Goal: Information Seeking & Learning: Learn about a topic

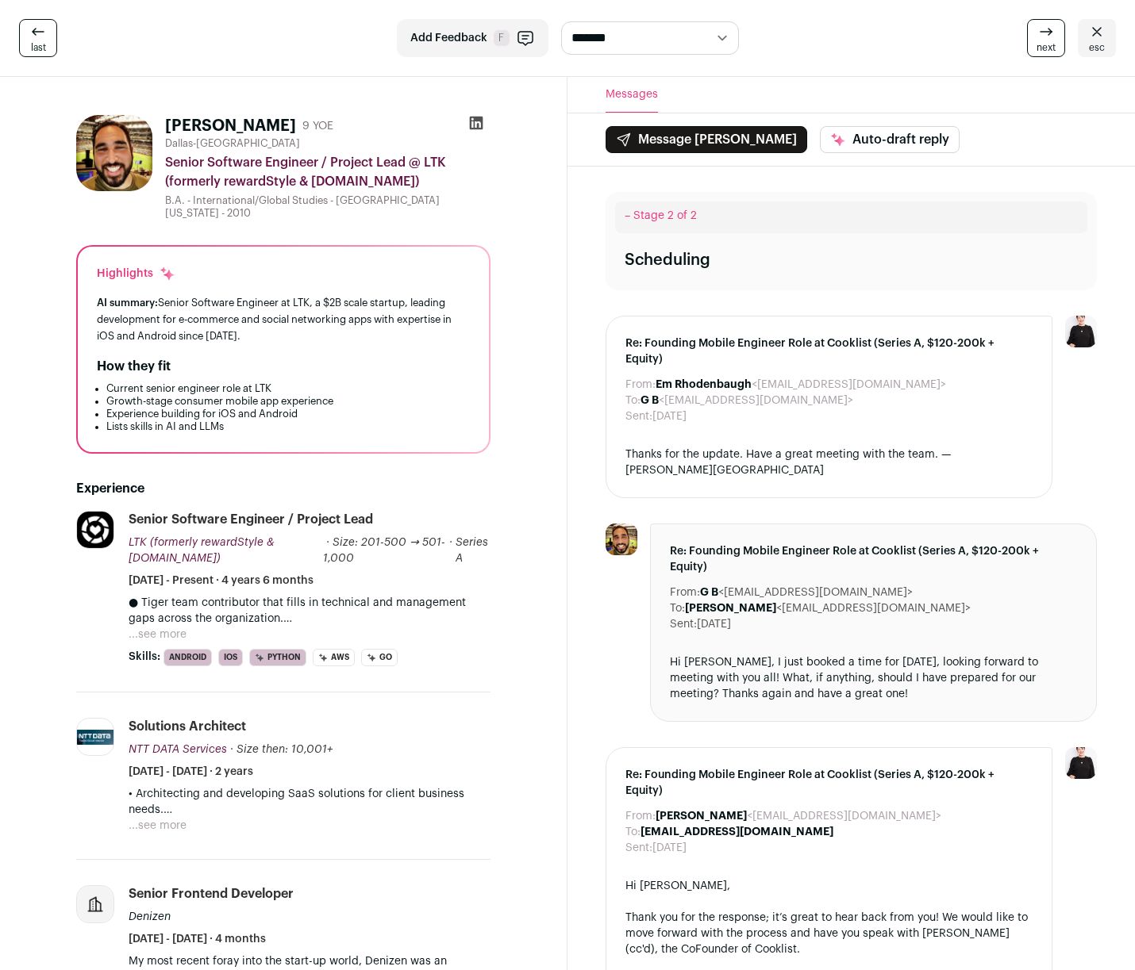
scroll to position [298, 0]
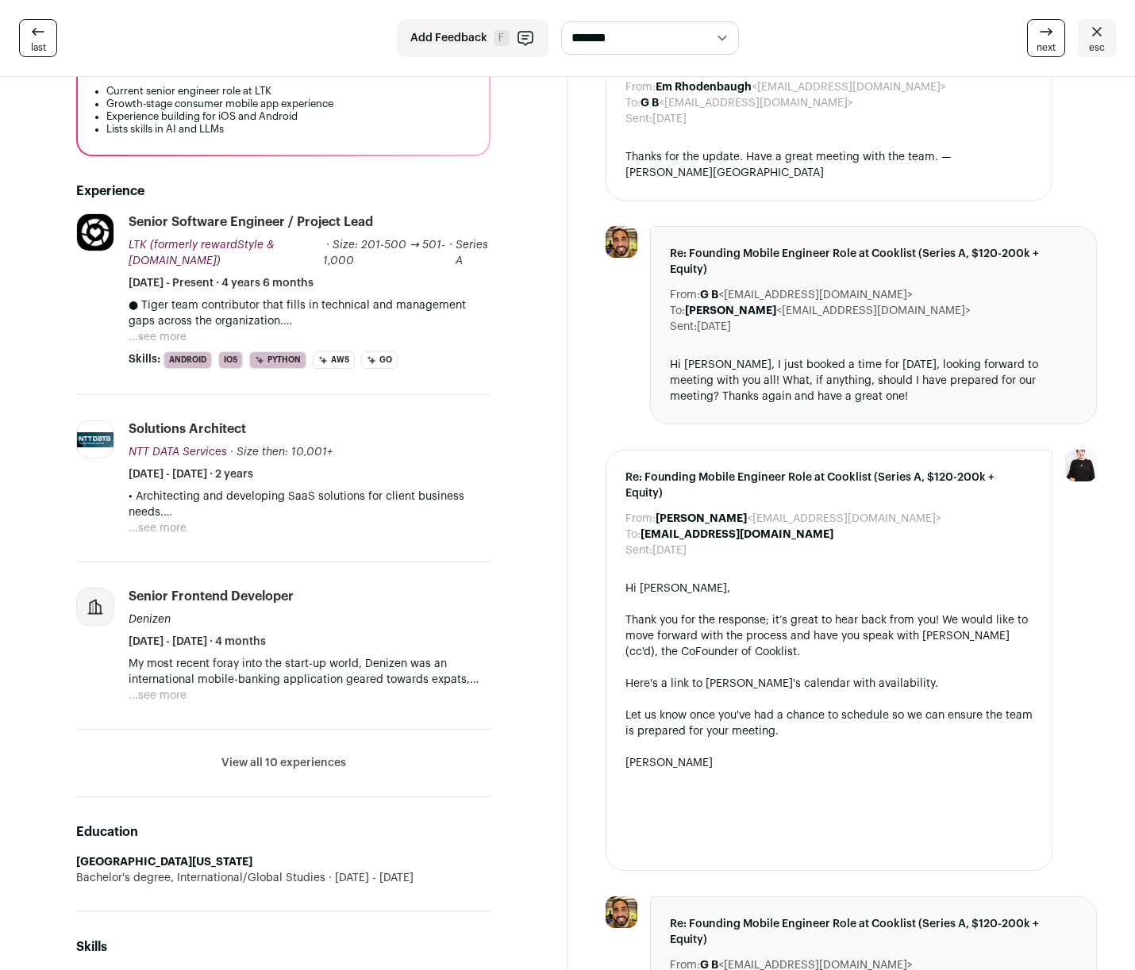
click at [313, 755] on button "View all 10 experiences" at bounding box center [283, 763] width 125 height 16
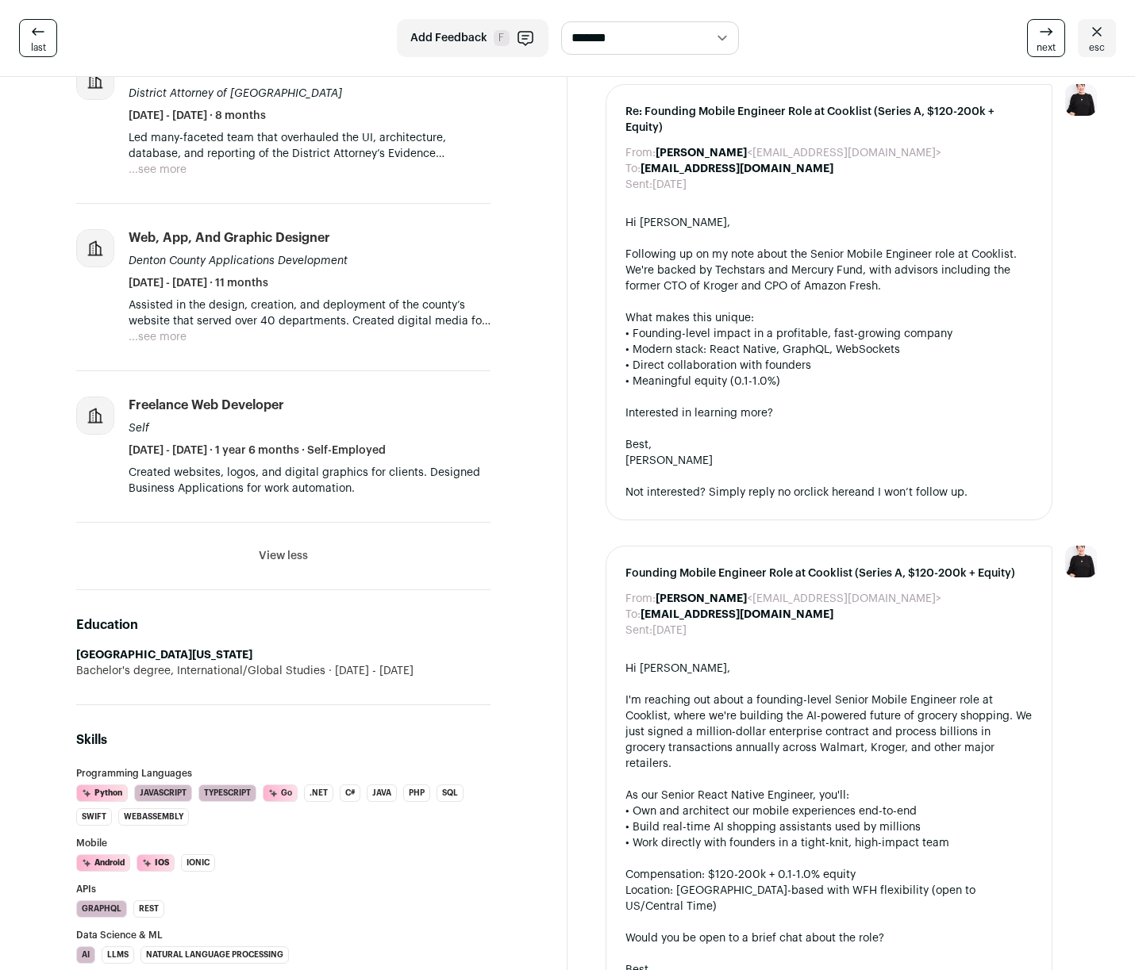
scroll to position [1523, 0]
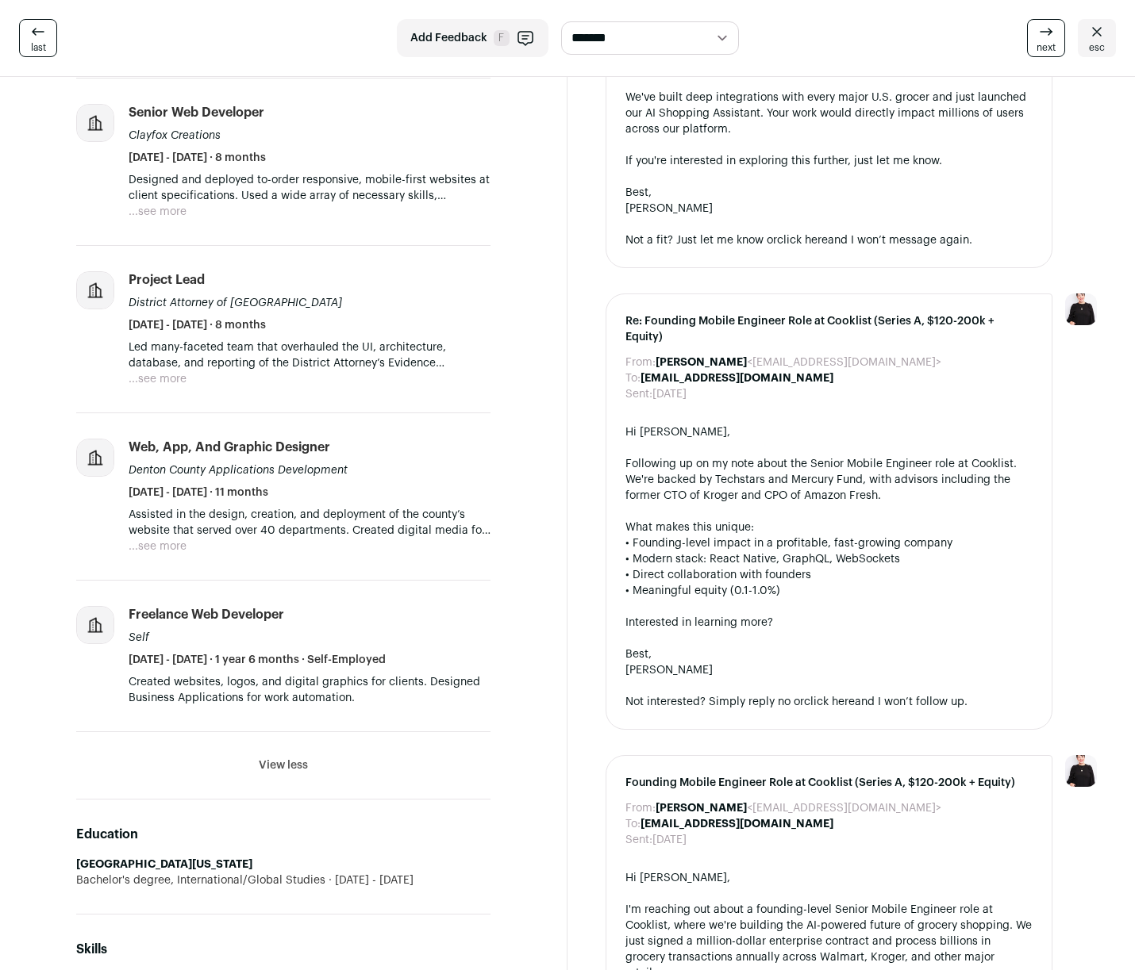
click at [171, 539] on button "...see more" at bounding box center [158, 547] width 58 height 16
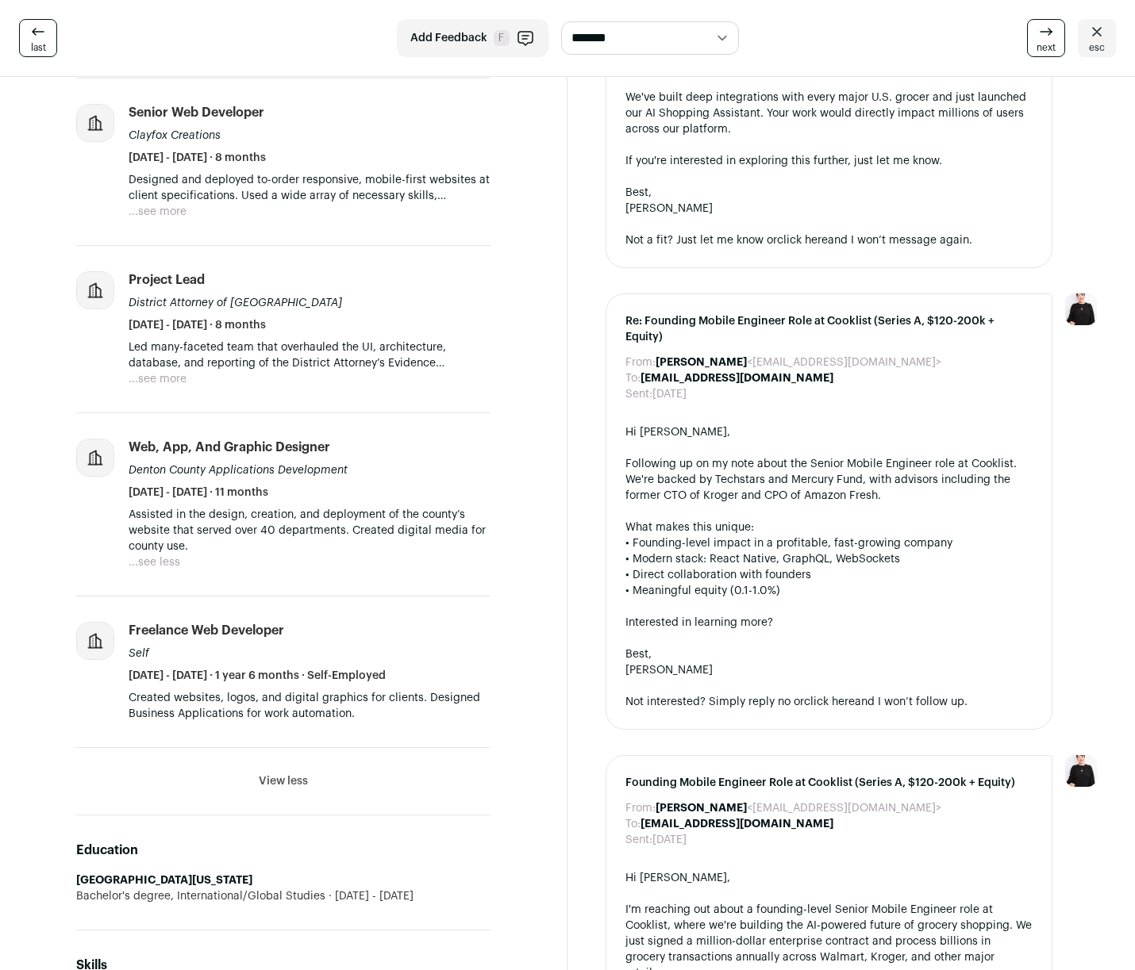
scroll to position [1408, 0]
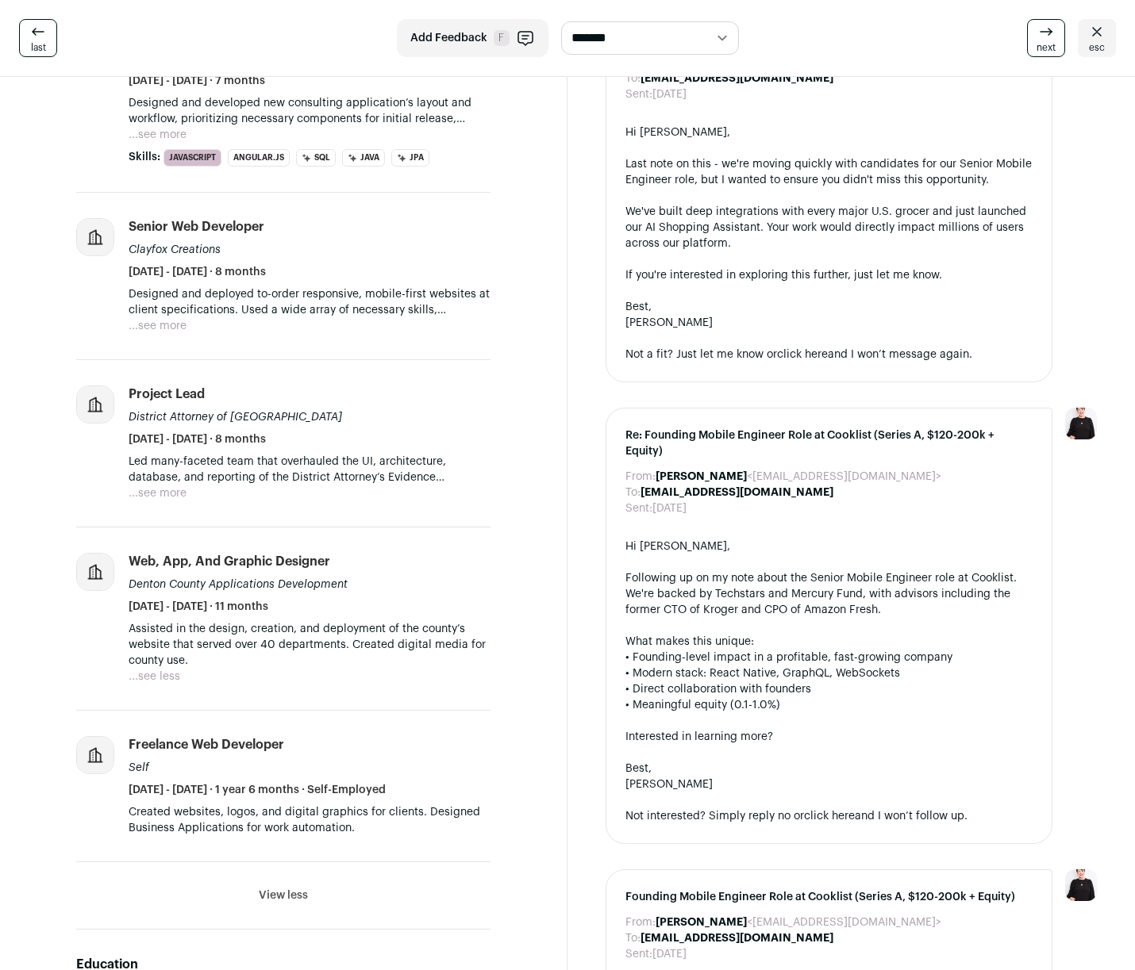
click at [172, 486] on button "...see more" at bounding box center [158, 494] width 58 height 16
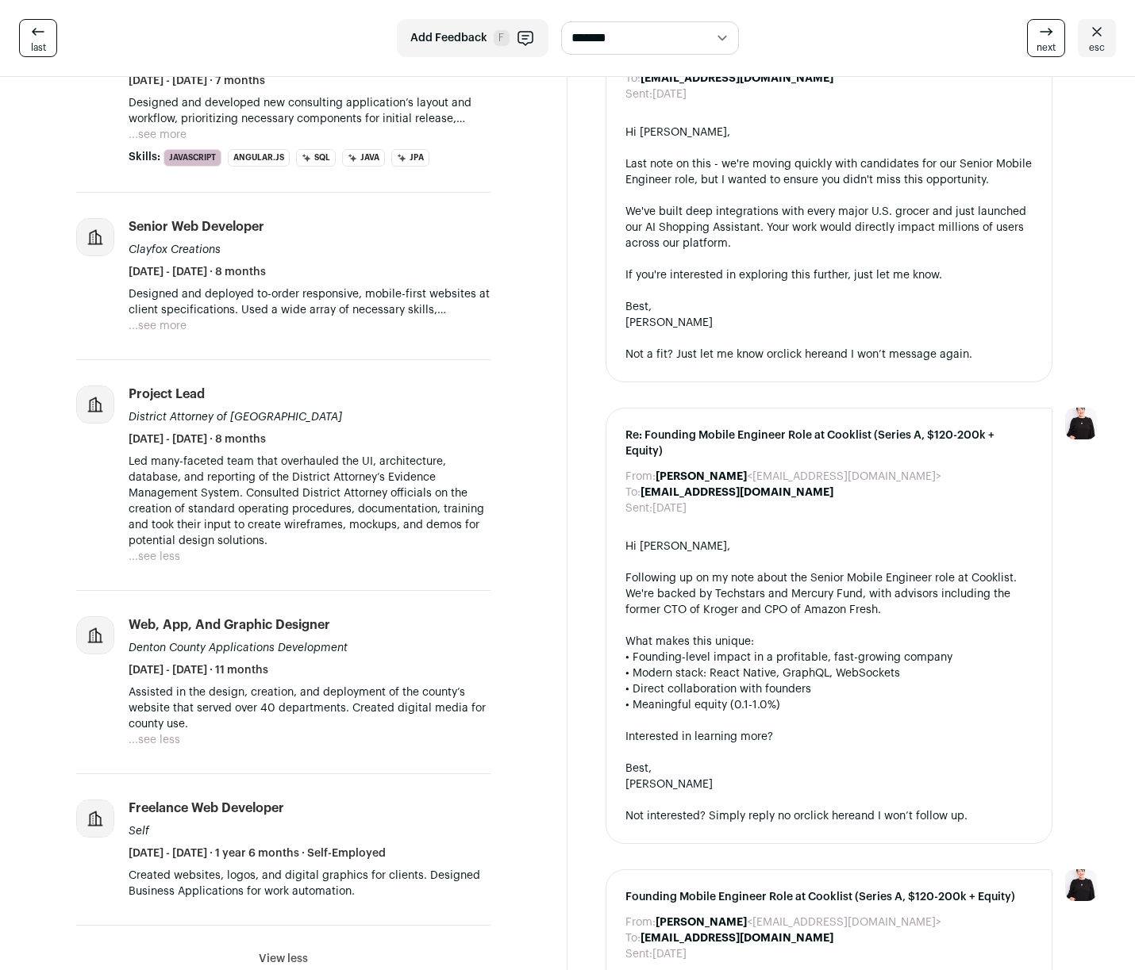
scroll to position [1269, 0]
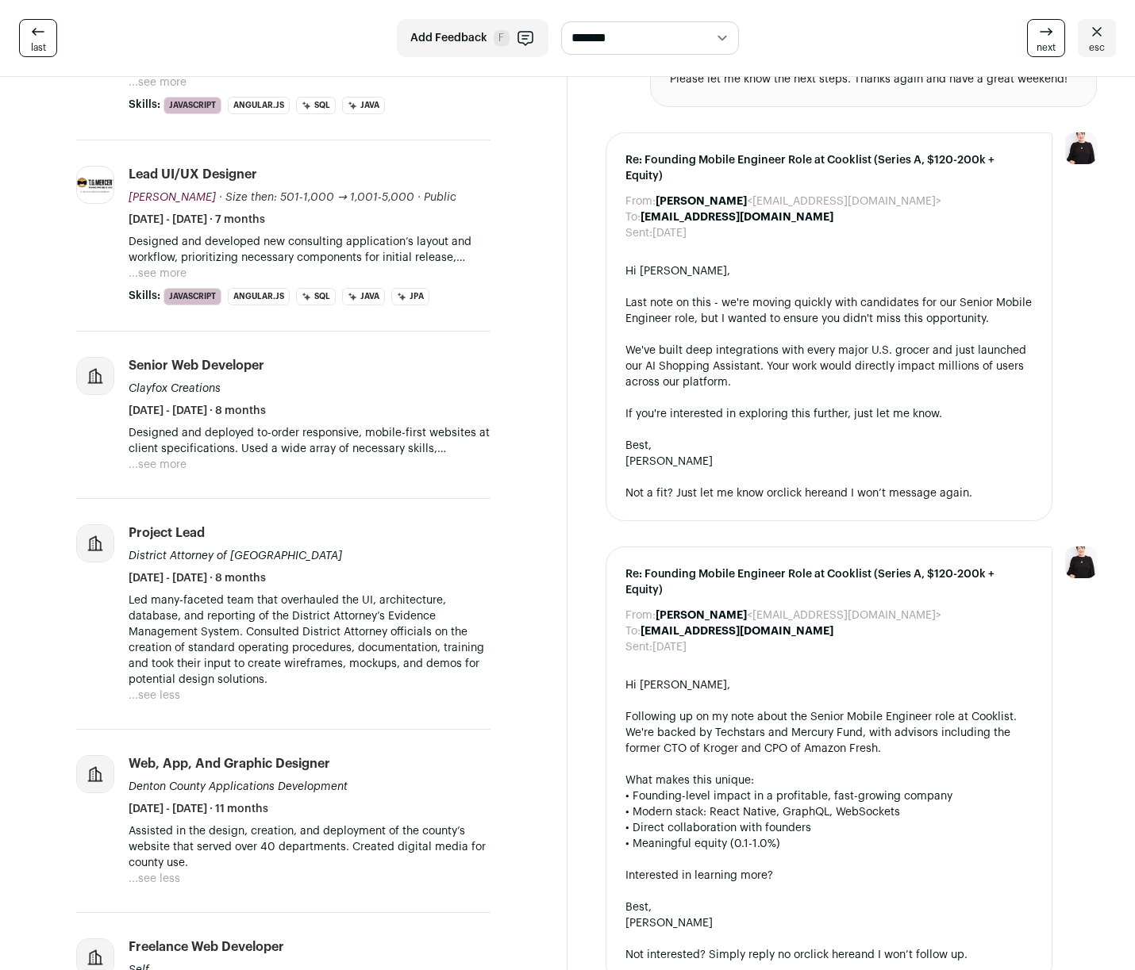
click at [156, 457] on button "...see more" at bounding box center [158, 465] width 58 height 16
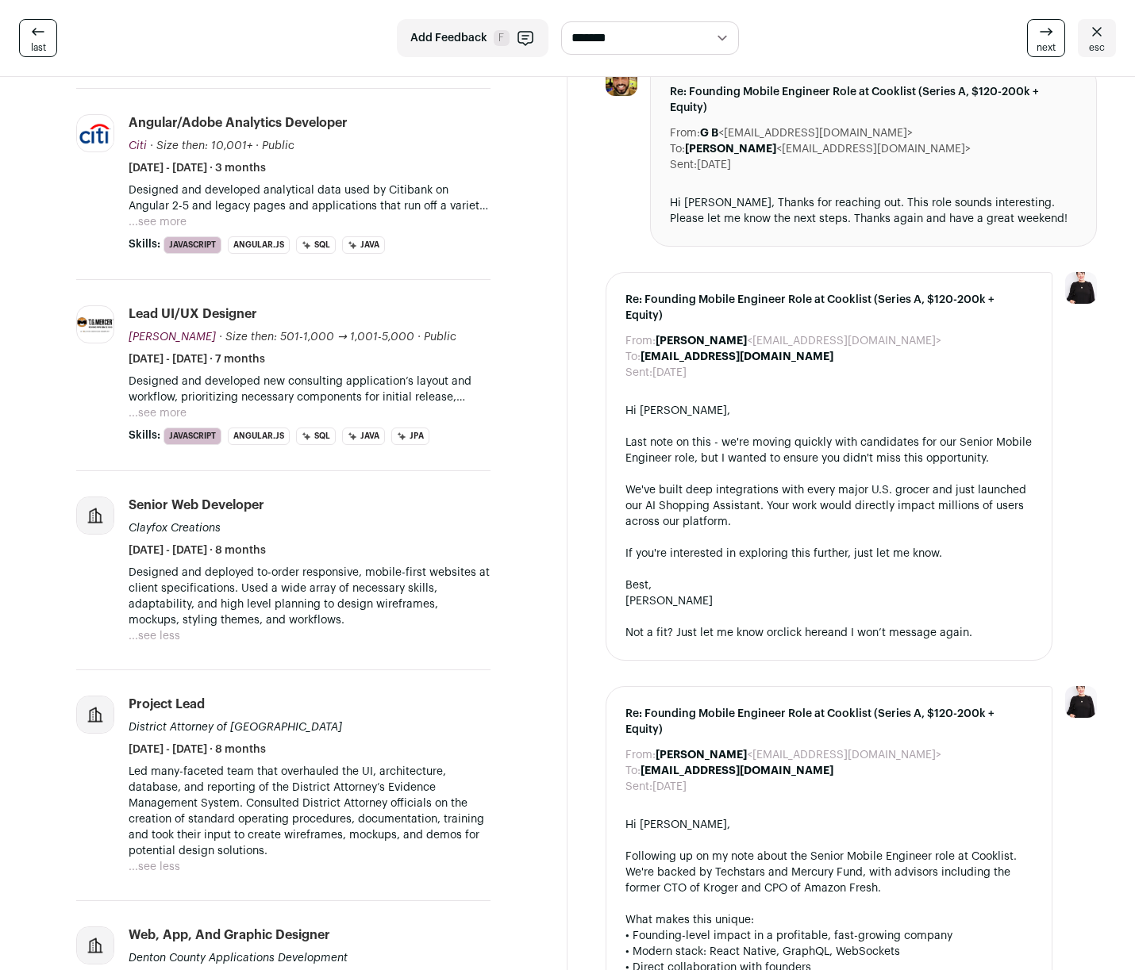
scroll to position [1097, 0]
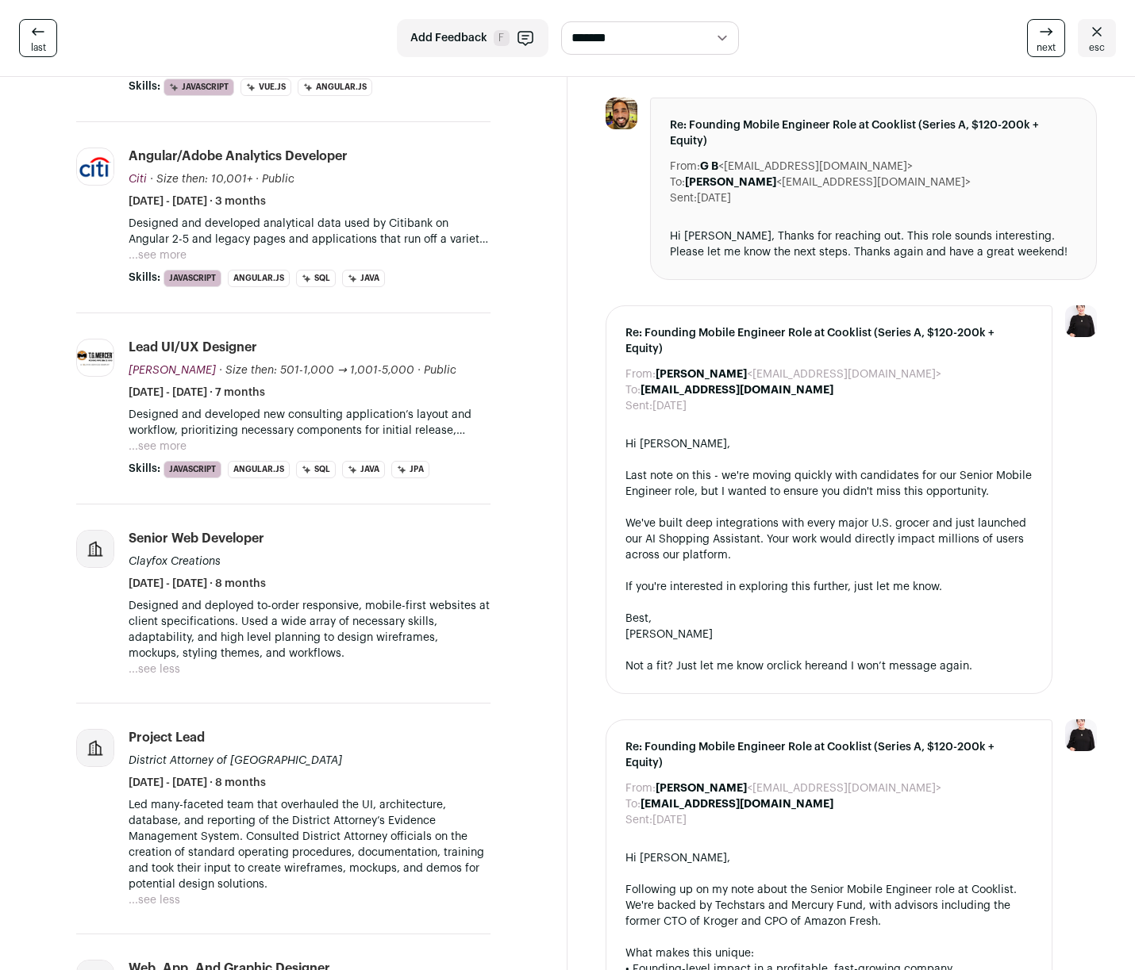
click at [159, 439] on button "...see more" at bounding box center [158, 447] width 58 height 16
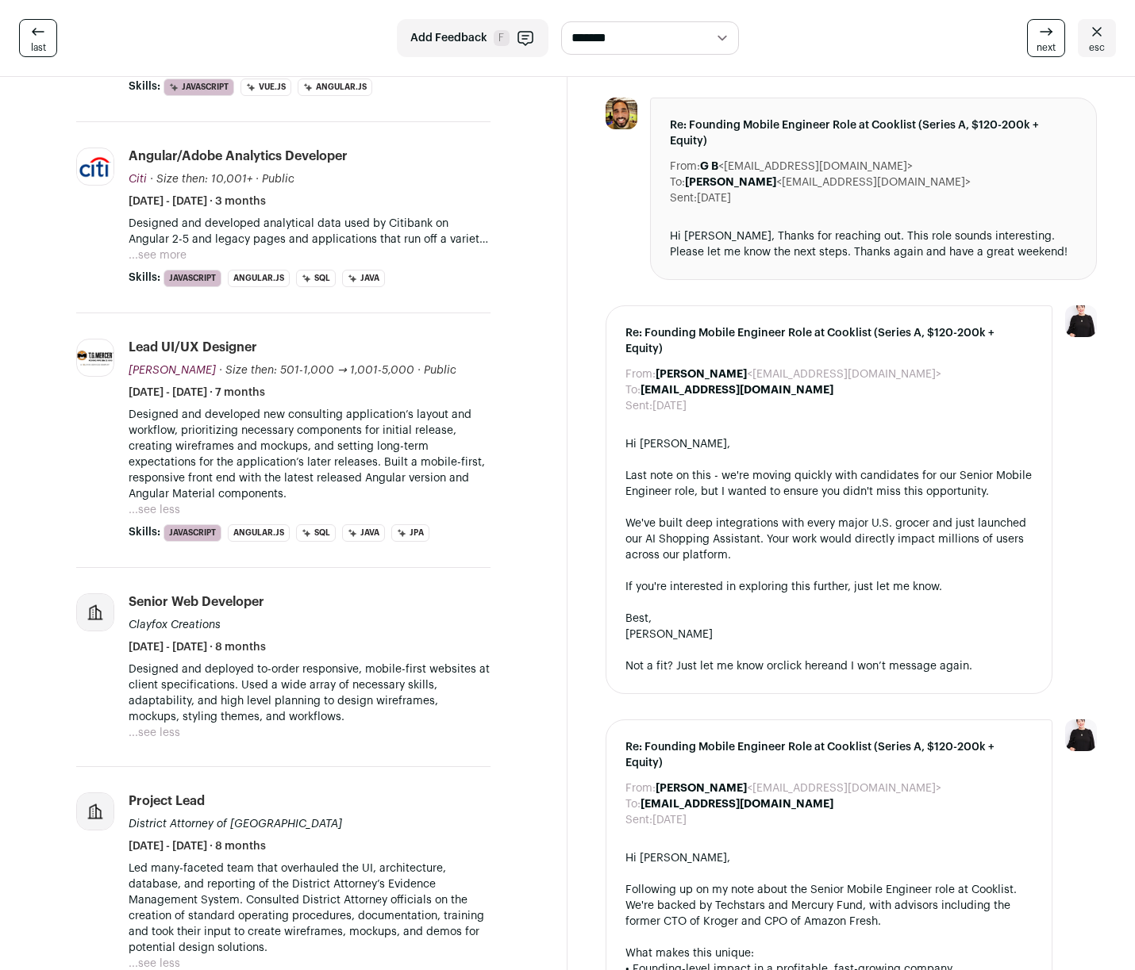
click at [163, 725] on button "...see less" at bounding box center [155, 733] width 52 height 16
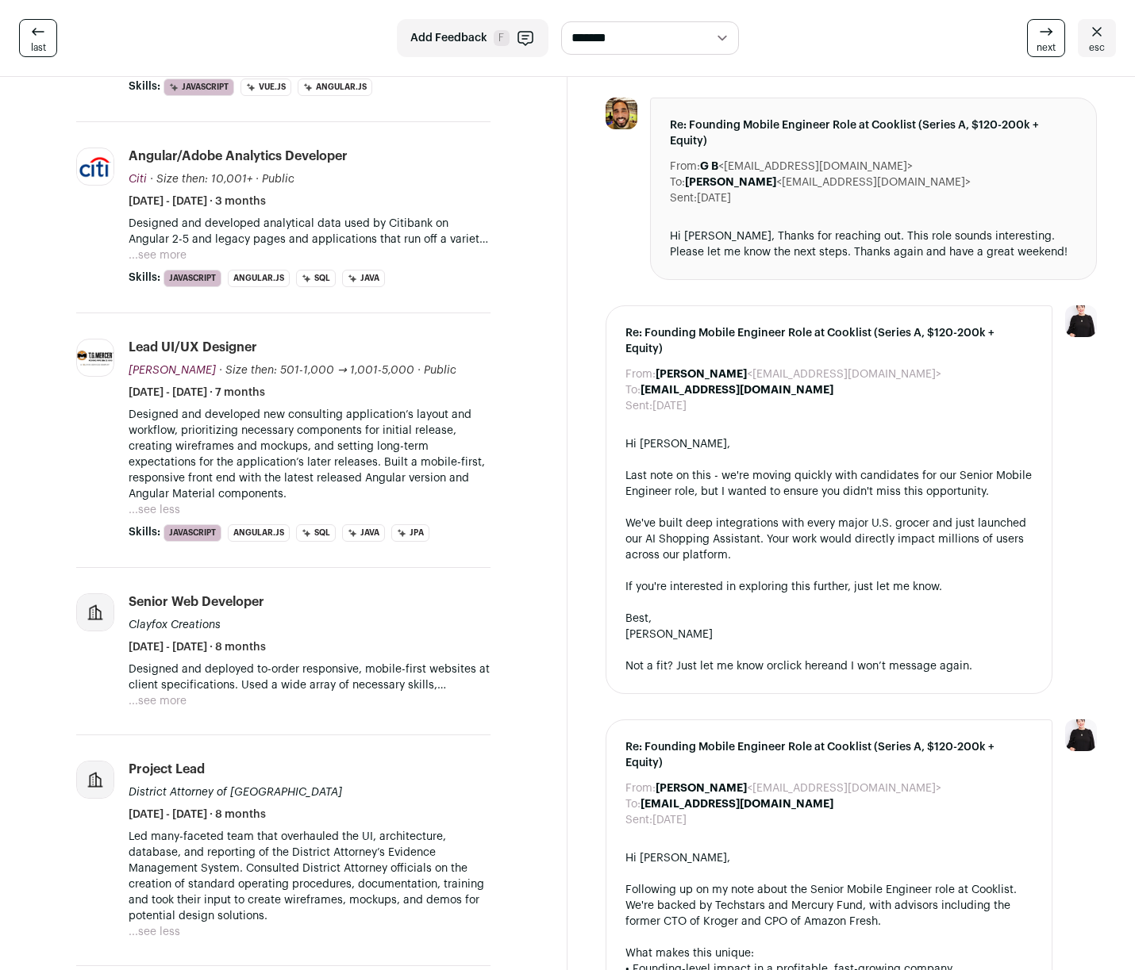
click at [169, 693] on button "...see more" at bounding box center [158, 701] width 58 height 16
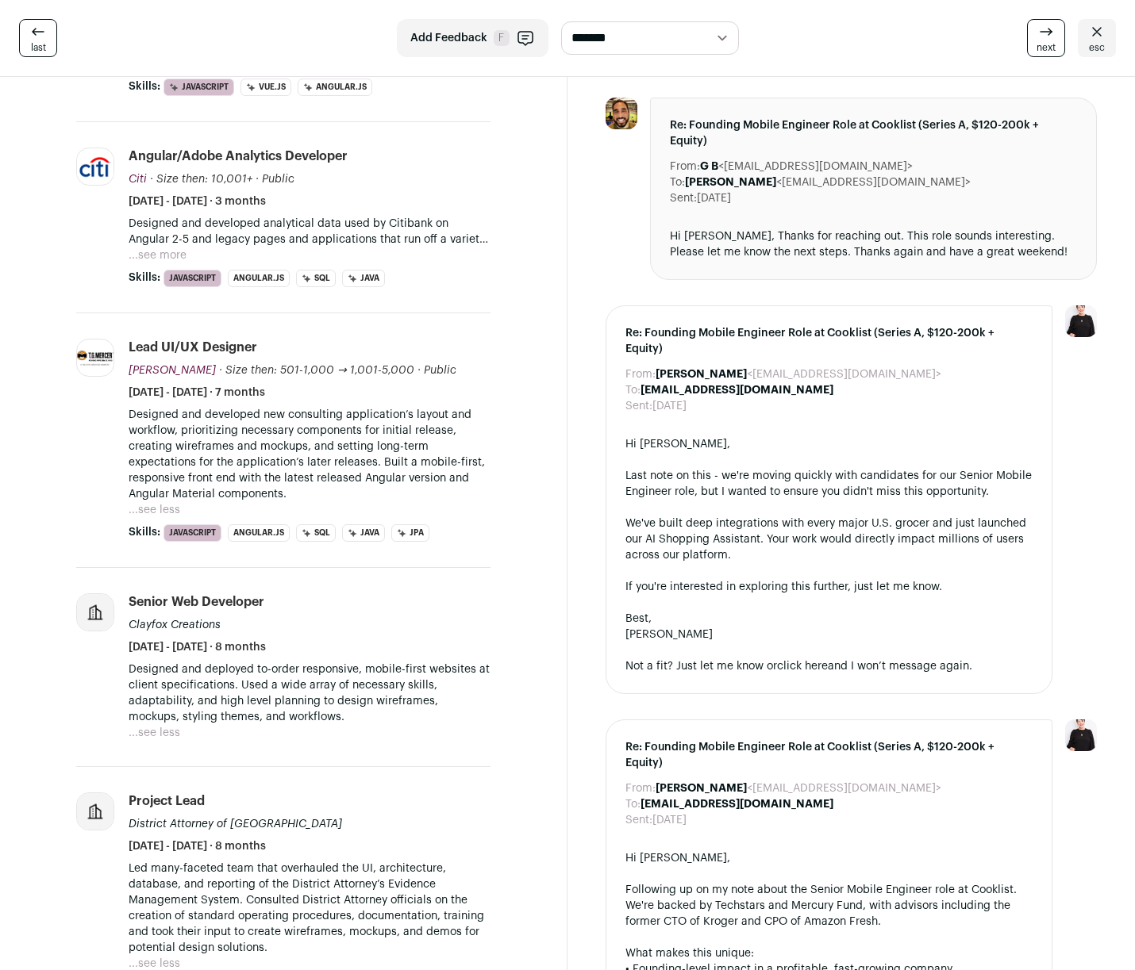
scroll to position [931, 0]
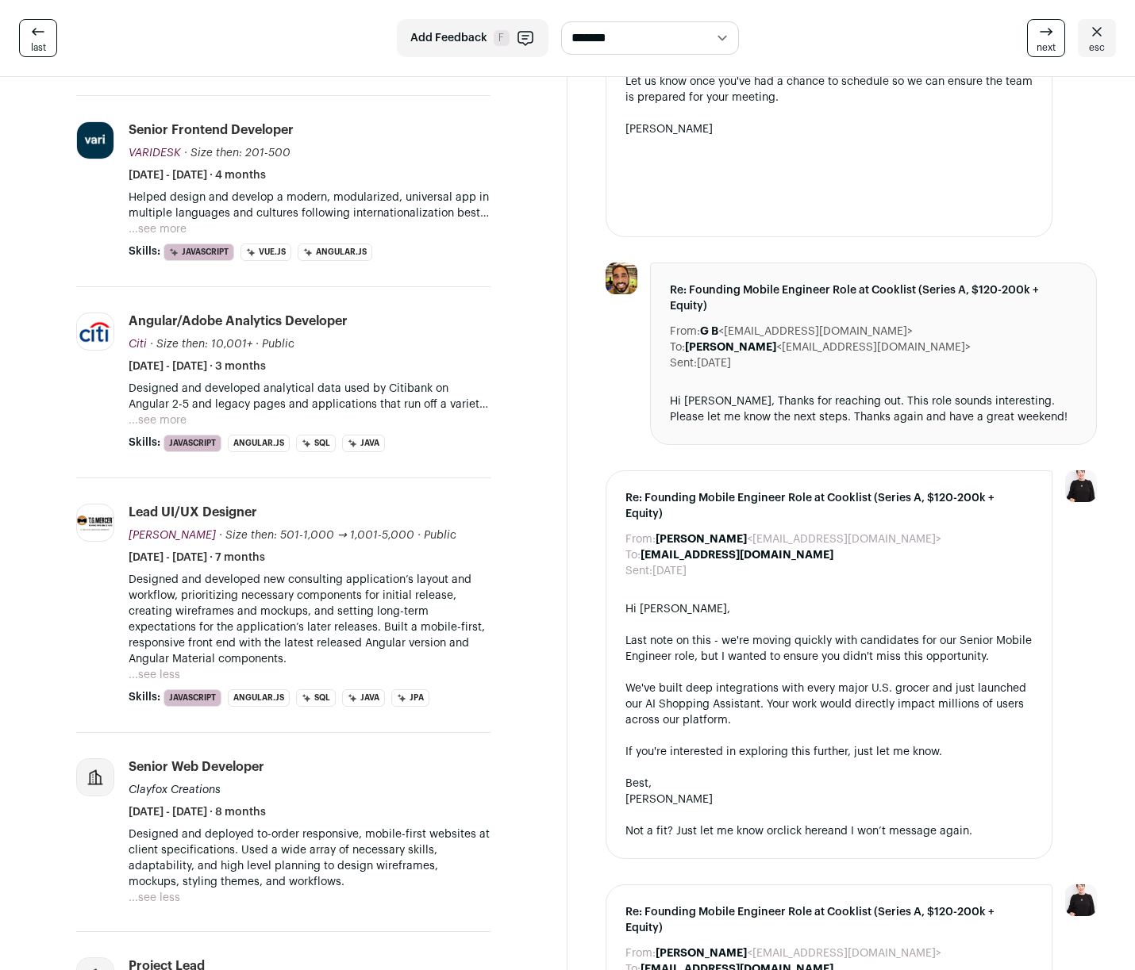
click at [175, 413] on button "...see more" at bounding box center [158, 421] width 58 height 16
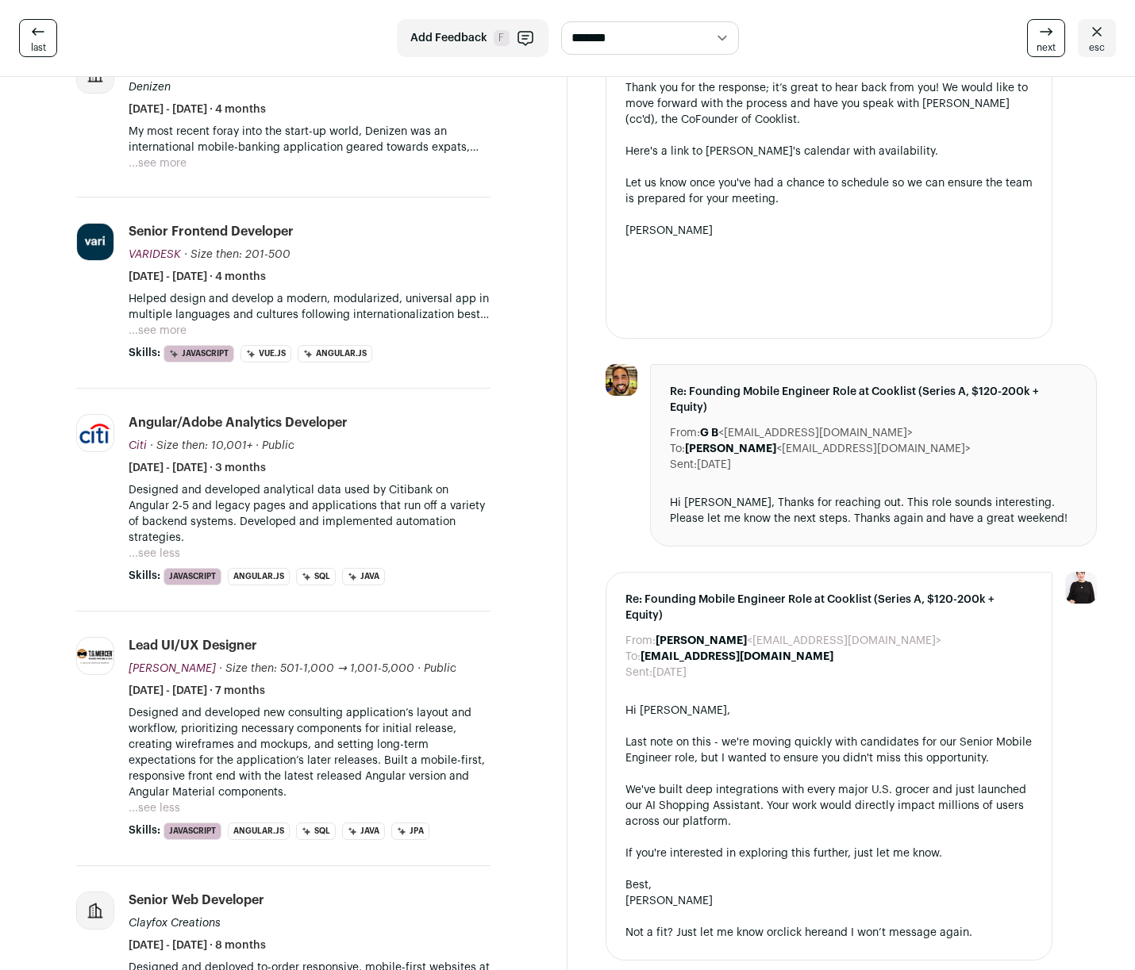
scroll to position [795, 0]
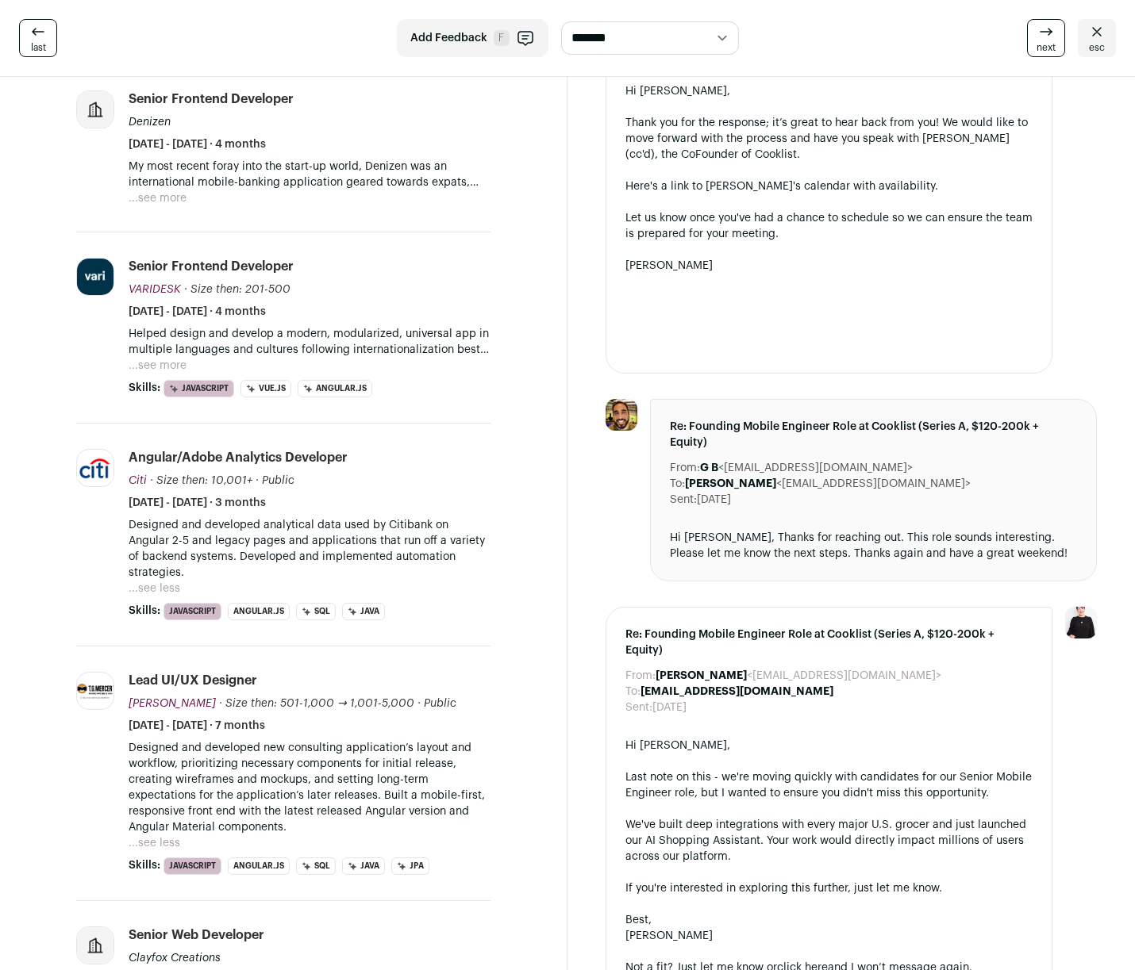
click at [164, 358] on button "...see more" at bounding box center [158, 366] width 58 height 16
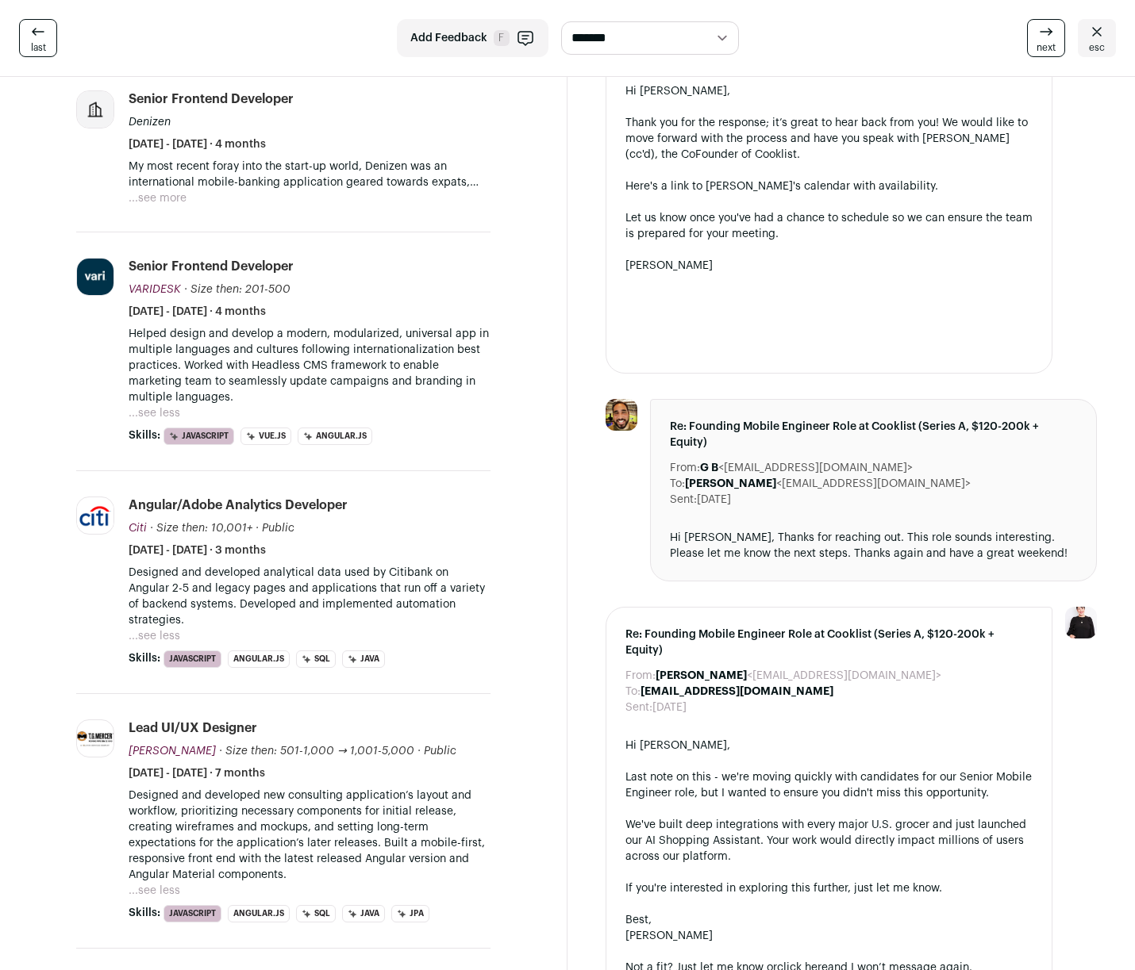
scroll to position [1131, 0]
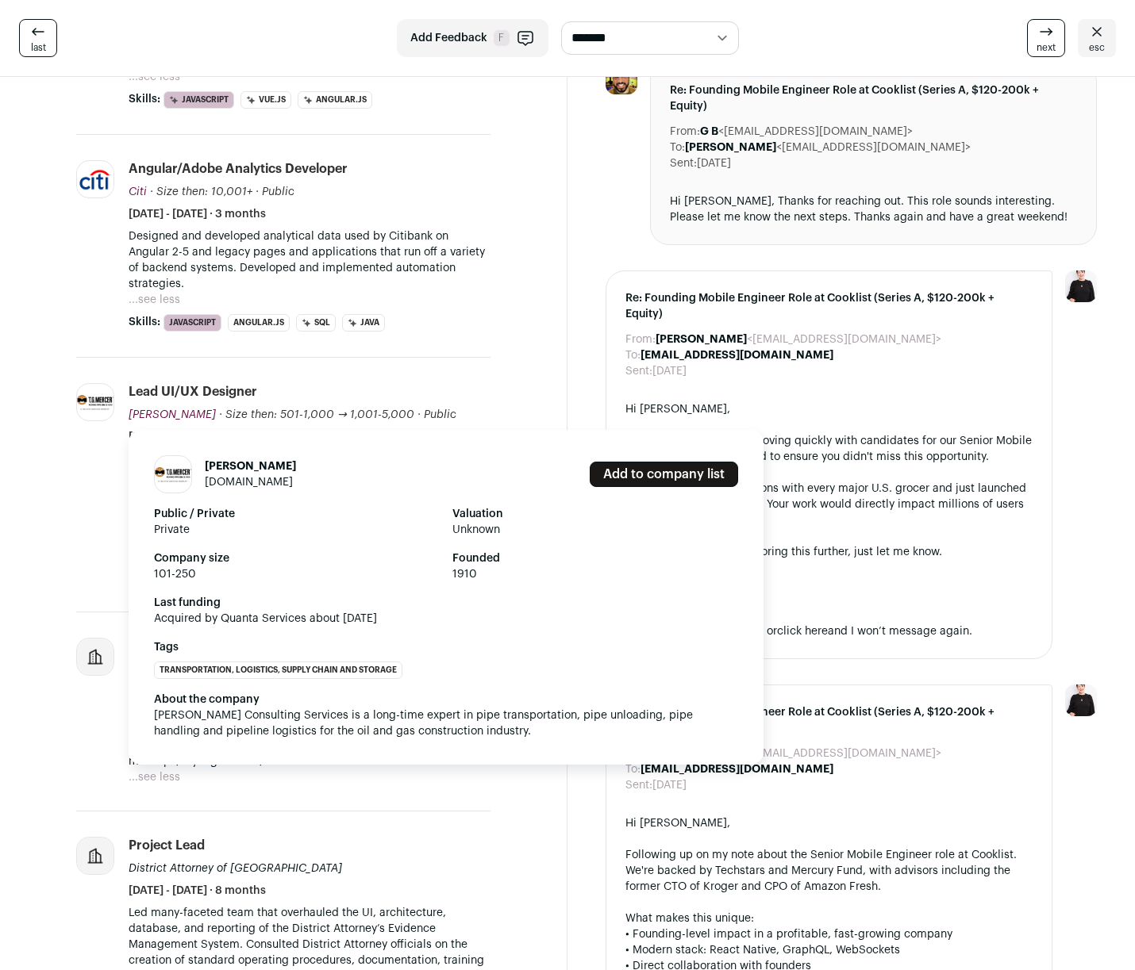
click at [226, 477] on link "[DOMAIN_NAME]" at bounding box center [249, 482] width 88 height 11
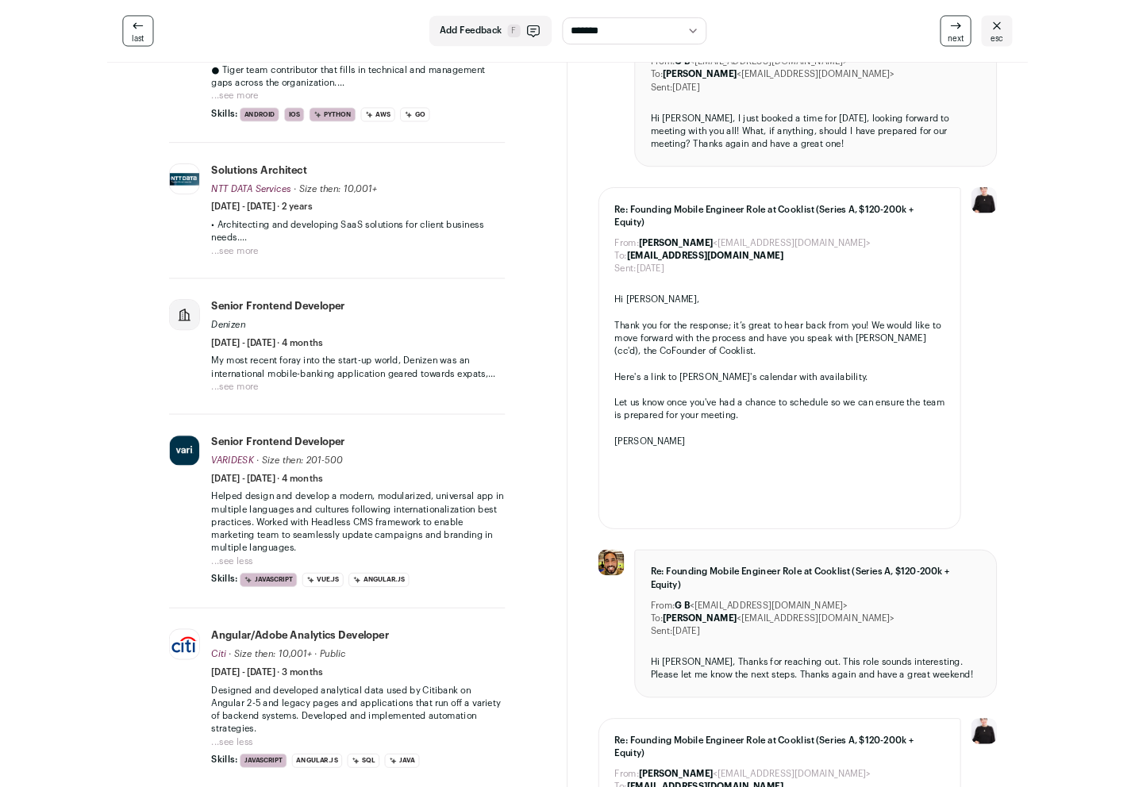
scroll to position [252, 0]
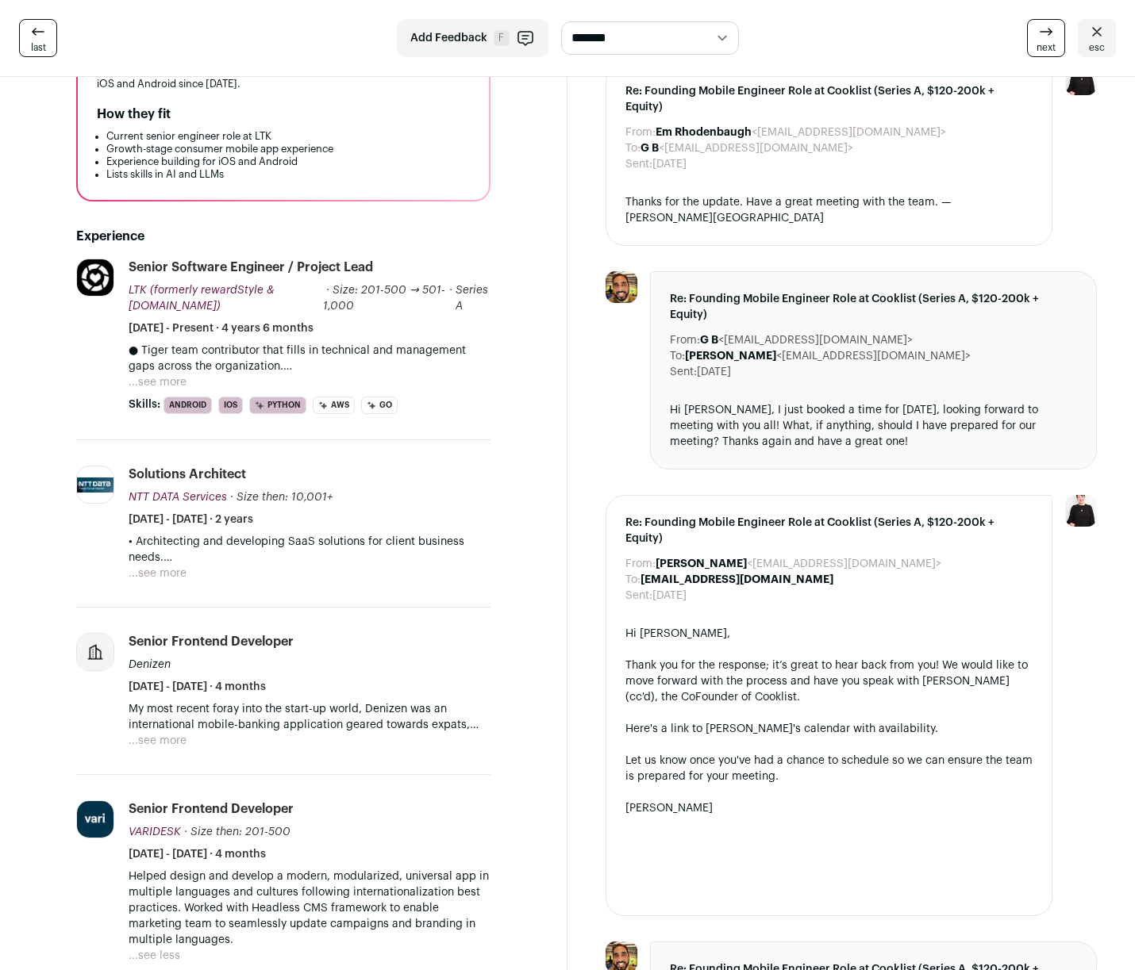
click at [168, 374] on button "...see more" at bounding box center [158, 382] width 58 height 16
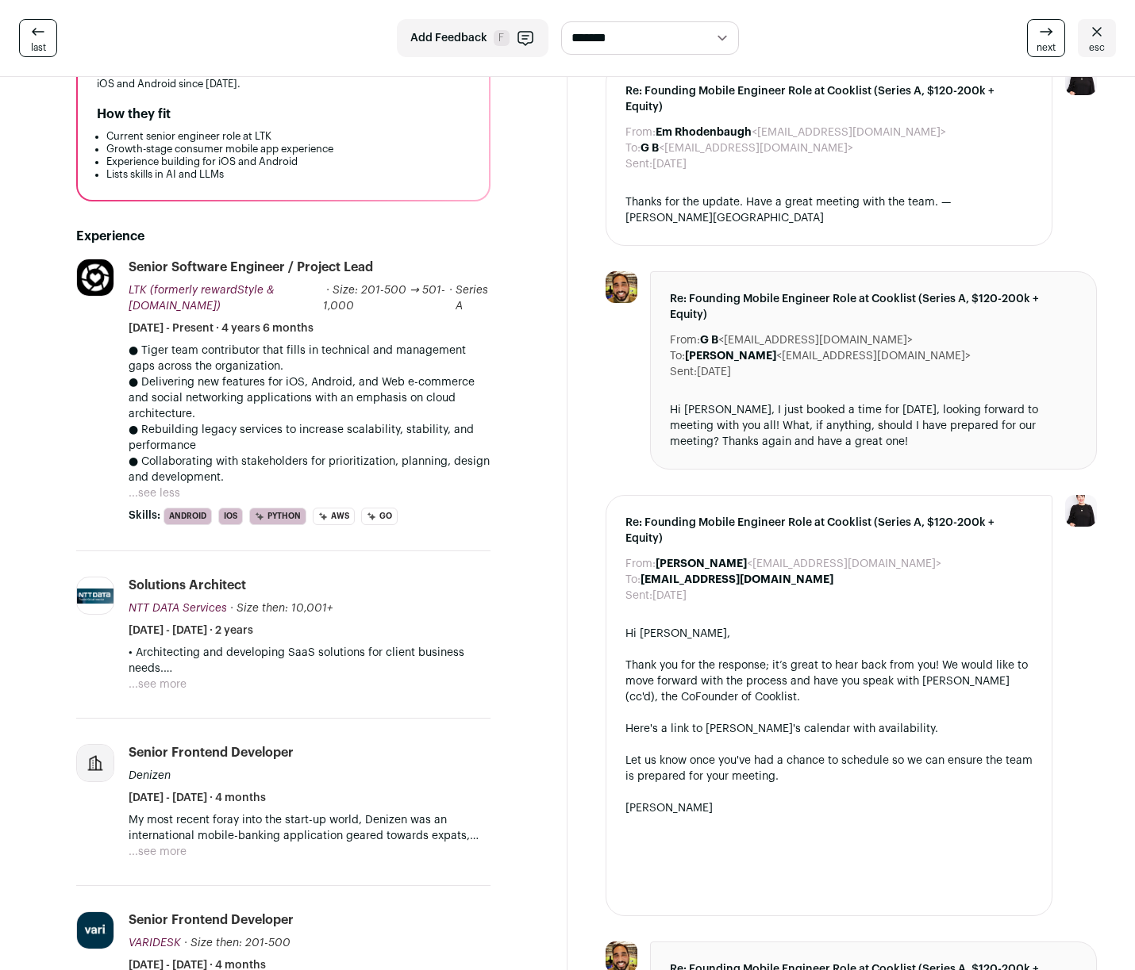
drag, startPoint x: 137, startPoint y: 369, endPoint x: 245, endPoint y: 399, distance: 112.0
click at [245, 399] on p "● Delivering new features for iOS, Android, and Web e-commerce and social netwo…" at bounding box center [310, 398] width 362 height 48
click at [194, 374] on p "● Delivering new features for iOS, Android, and Web e-commerce and social netwo…" at bounding box center [310, 398] width 362 height 48
drag, startPoint x: 166, startPoint y: 373, endPoint x: 378, endPoint y: 401, distance: 214.5
click at [378, 401] on p "● Delivering new features for iOS, Android, and Web e-commerce and social netwo…" at bounding box center [310, 398] width 362 height 48
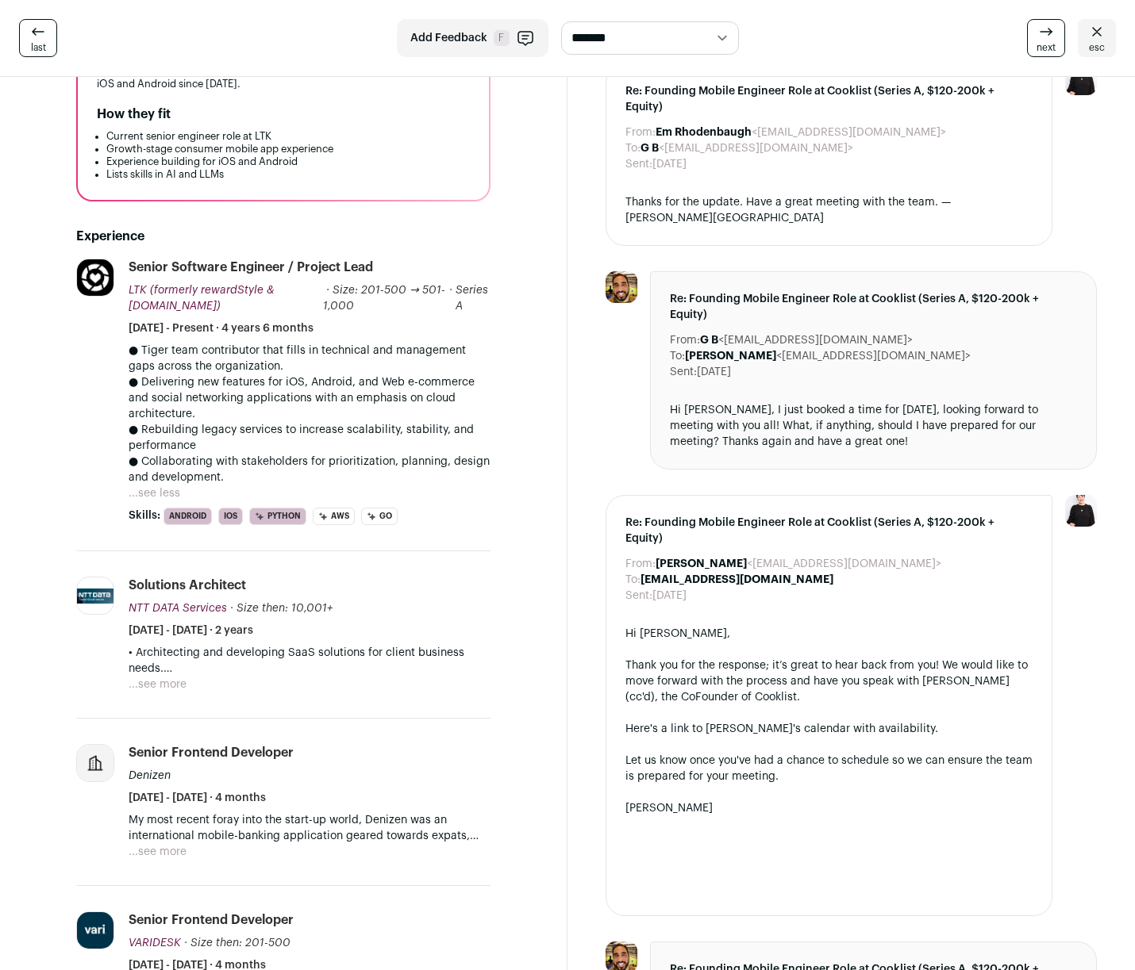
click at [380, 402] on p "● Delivering new features for iOS, Android, and Web e-commerce and social netwo…" at bounding box center [310, 398] width 362 height 48
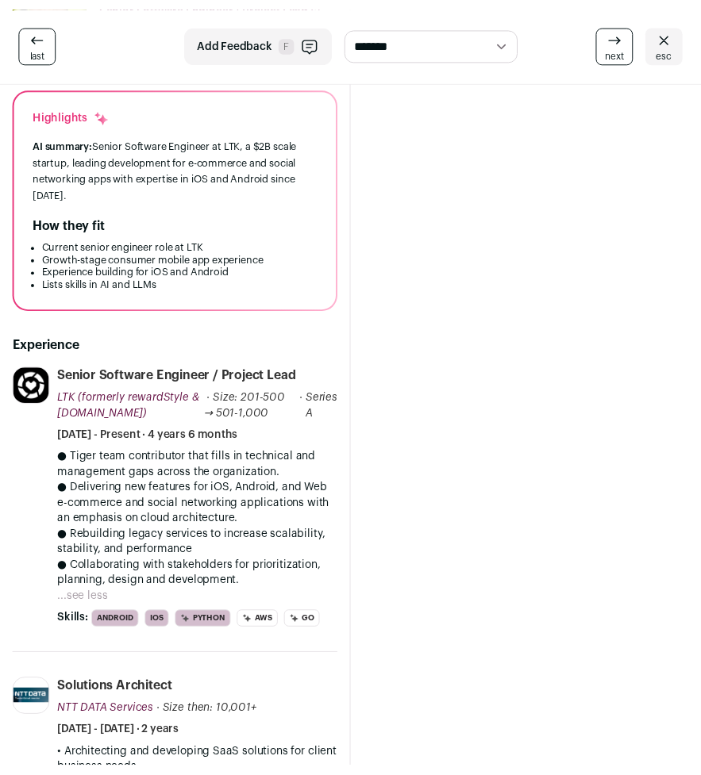
scroll to position [488, 0]
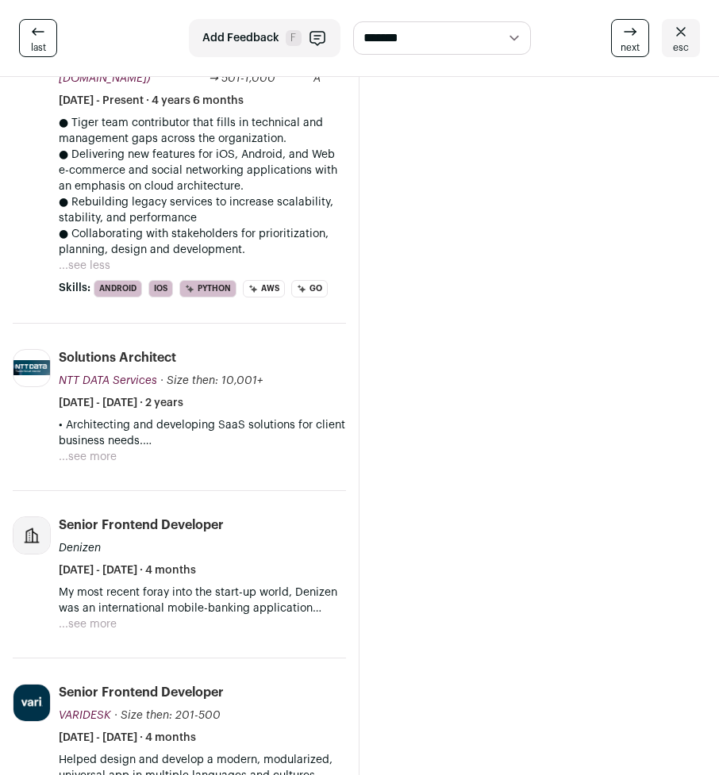
click at [102, 616] on button "...see more" at bounding box center [88, 624] width 58 height 16
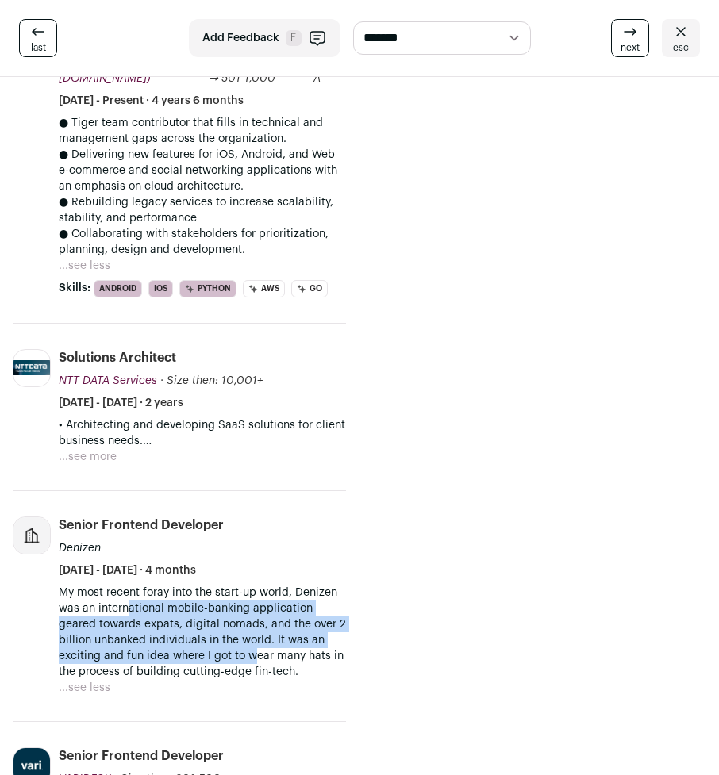
drag, startPoint x: 127, startPoint y: 588, endPoint x: 256, endPoint y: 637, distance: 138.4
click at [256, 637] on p "My most recent foray into the start-up world, Denizen was an international mobi…" at bounding box center [202, 632] width 287 height 95
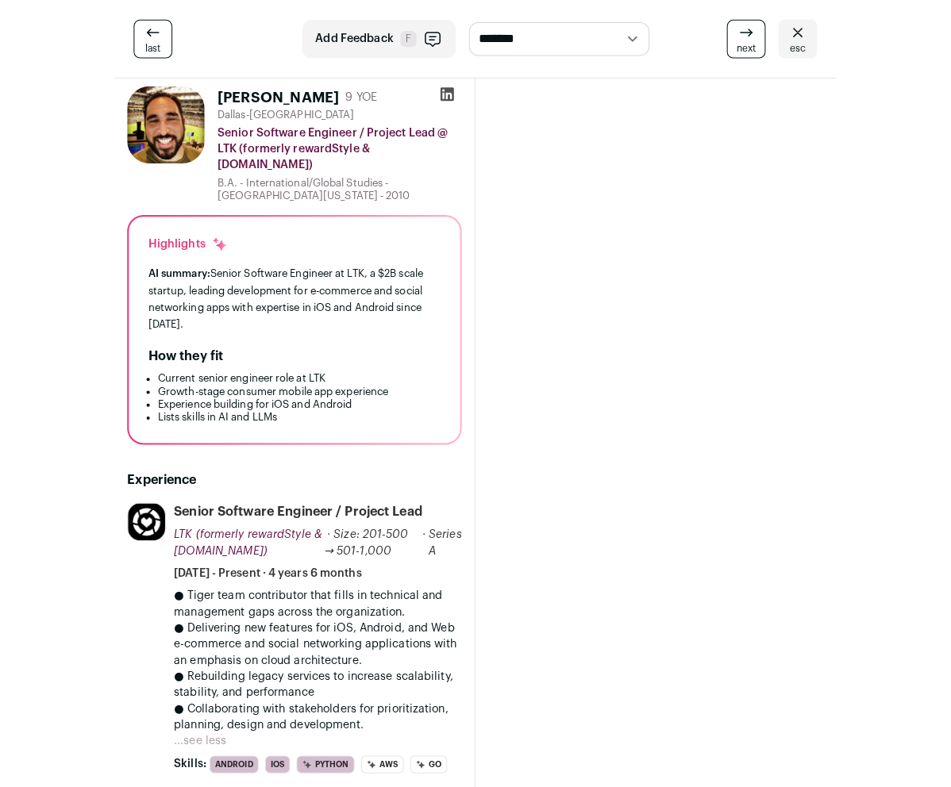
scroll to position [0, 0]
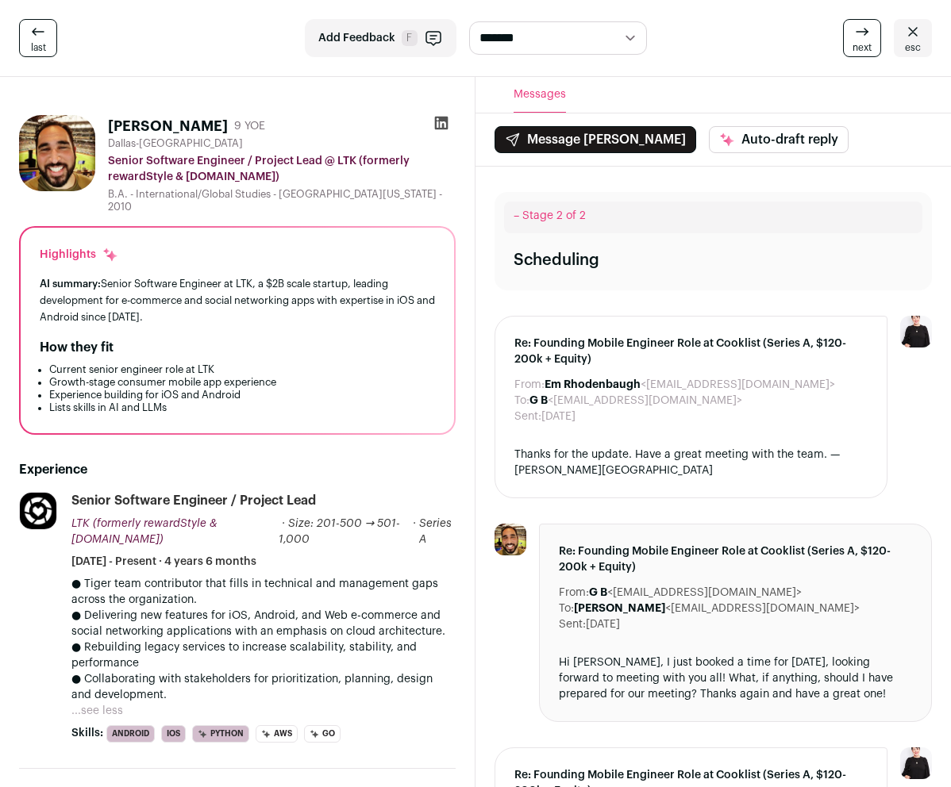
click at [112, 719] on button "...see less" at bounding box center [97, 711] width 52 height 16
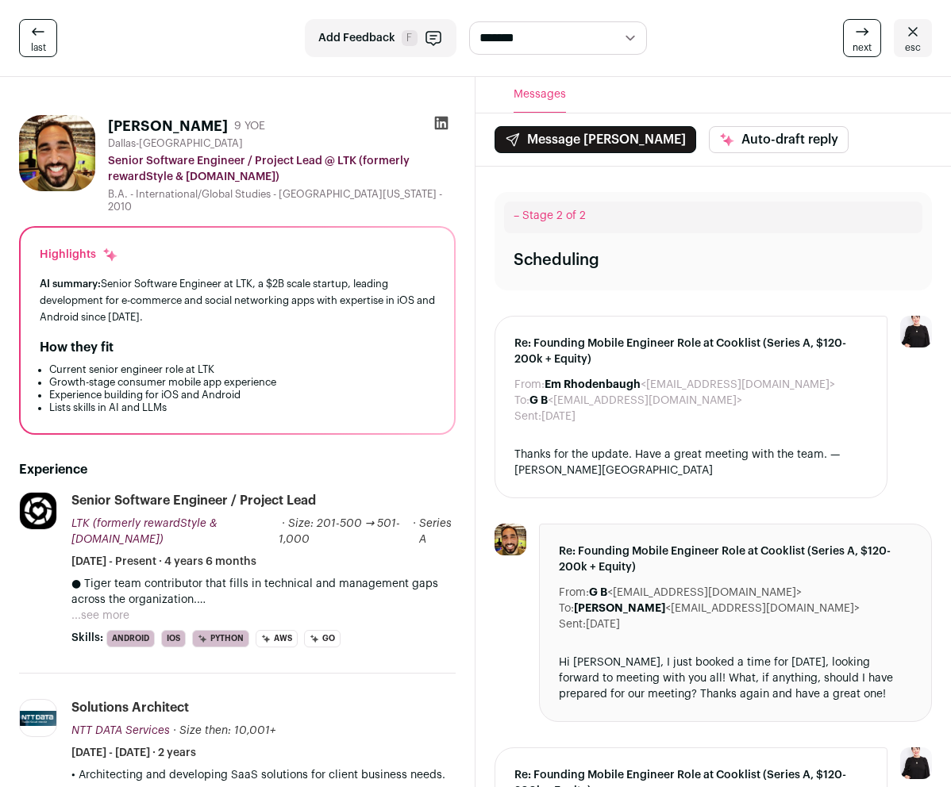
click at [113, 623] on button "...see more" at bounding box center [100, 616] width 58 height 16
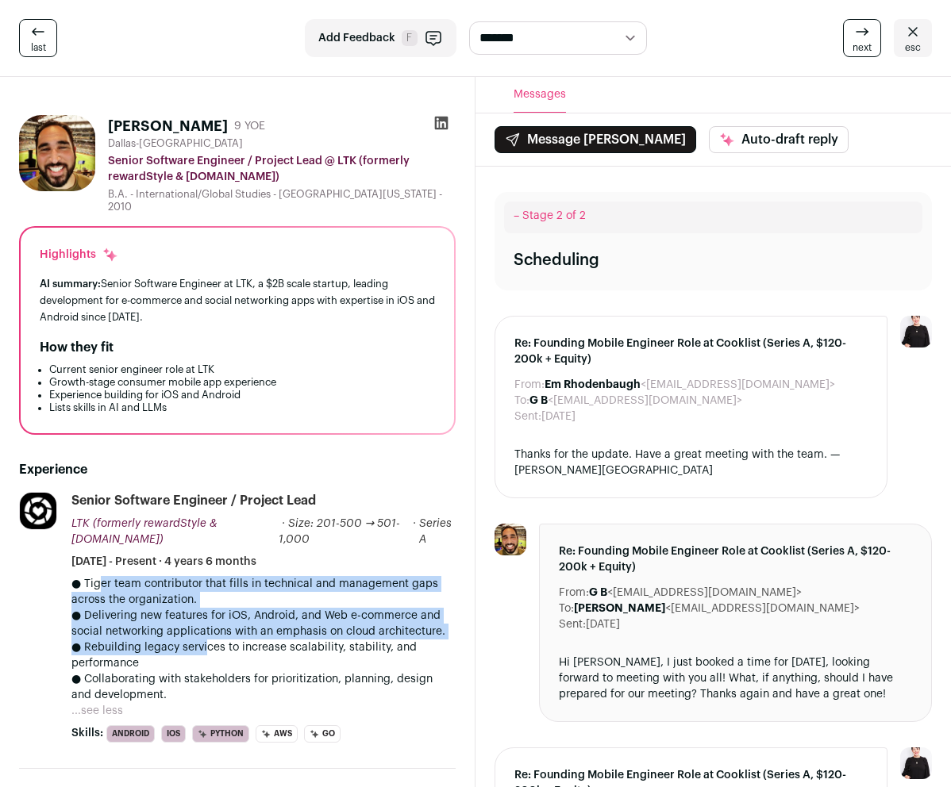
drag, startPoint x: 87, startPoint y: 590, endPoint x: 201, endPoint y: 652, distance: 129.6
click at [201, 652] on div "● Tiger team contributor that fills in technical and management gaps across the…" at bounding box center [263, 639] width 384 height 127
click at [201, 652] on p "● Rebuilding legacy services to increase scalability, stability, and performance" at bounding box center [263, 656] width 384 height 32
